Goal: Information Seeking & Learning: Learn about a topic

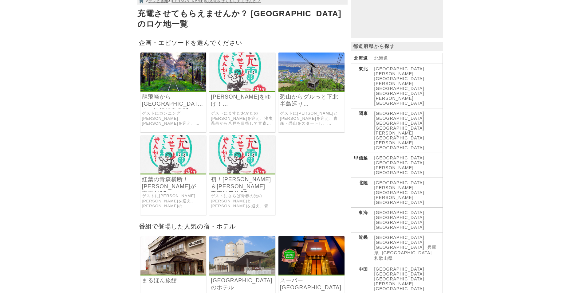
scroll to position [61, 0]
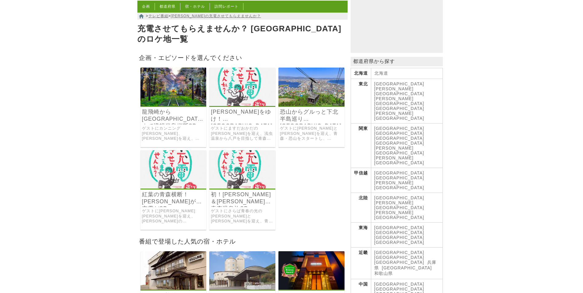
click at [171, 171] on img at bounding box center [173, 169] width 66 height 38
click at [241, 177] on img at bounding box center [242, 169] width 66 height 38
click at [161, 91] on img at bounding box center [173, 87] width 66 height 38
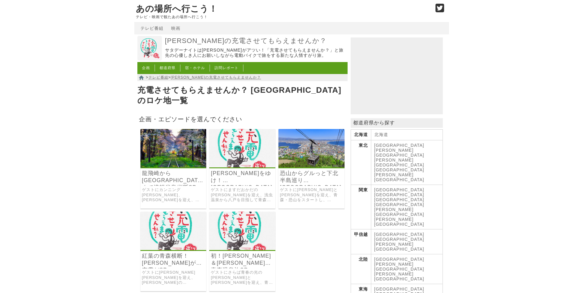
scroll to position [31, 0]
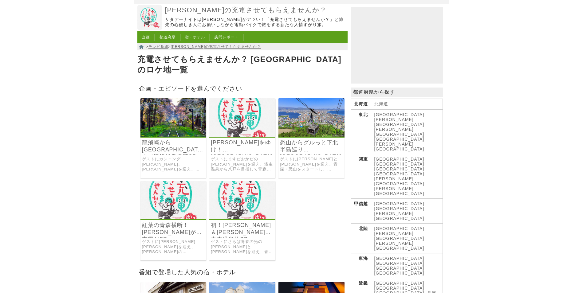
click at [237, 123] on img at bounding box center [242, 117] width 66 height 38
click at [306, 139] on link "恐山からグルっと下北半島巡り[GEOGRAPHIC_DATA]" at bounding box center [311, 146] width 63 height 14
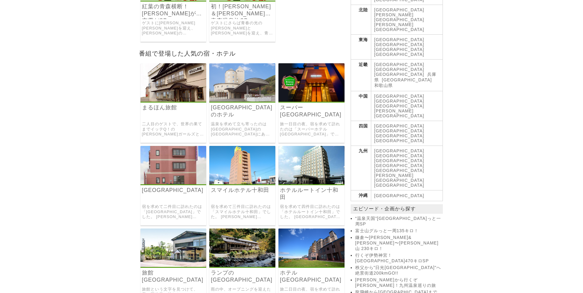
scroll to position [246, 0]
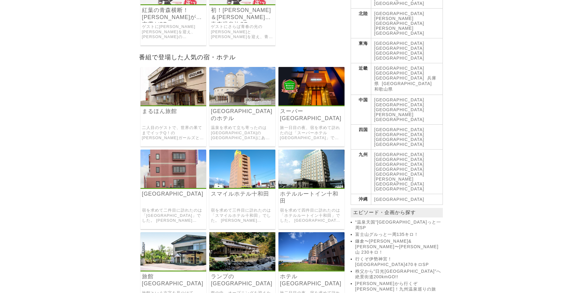
drag, startPoint x: 163, startPoint y: 92, endPoint x: 149, endPoint y: 92, distance: 14.1
click at [163, 92] on img at bounding box center [173, 86] width 66 height 38
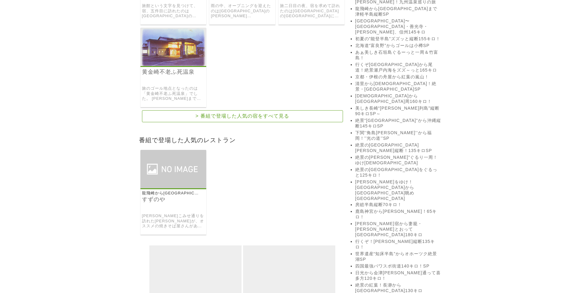
scroll to position [614, 0]
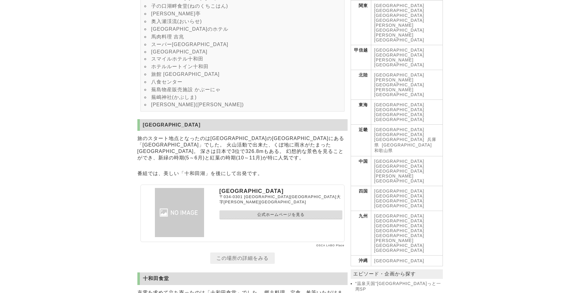
scroll to position [92, 0]
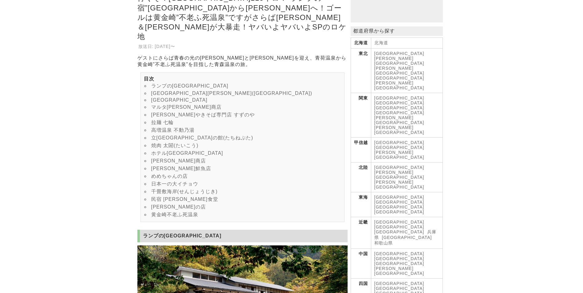
scroll to position [92, 0]
click at [159, 158] on link "竹太商店" at bounding box center [178, 160] width 55 height 5
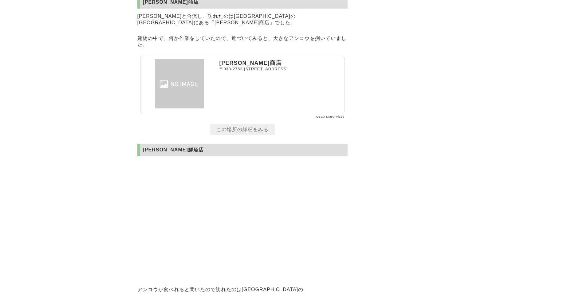
scroll to position [92, 0]
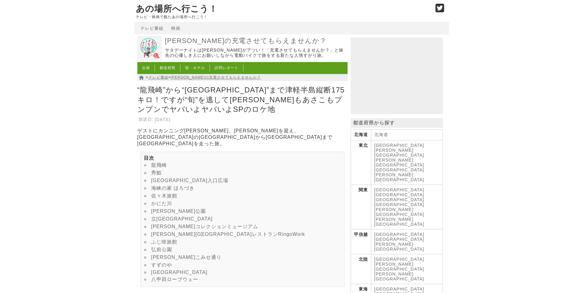
click at [158, 214] on link "芦野公園" at bounding box center [178, 211] width 55 height 5
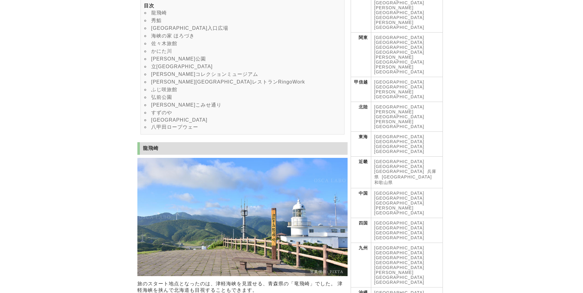
scroll to position [61, 0]
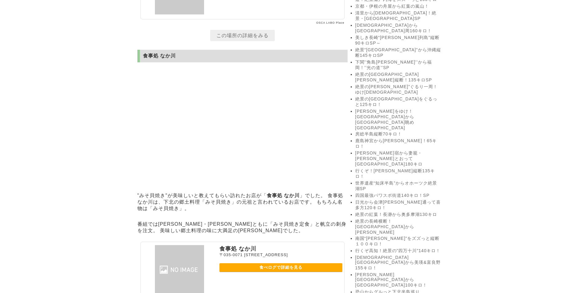
scroll to position [645, 0]
